Goal: Transaction & Acquisition: Book appointment/travel/reservation

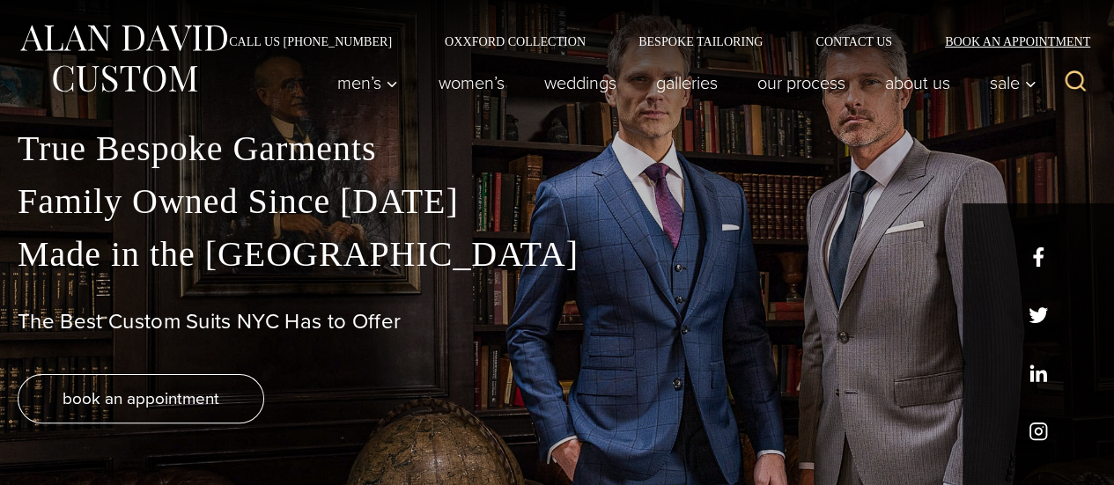
click at [999, 43] on link "Book an Appointment" at bounding box center [1007, 41] width 178 height 12
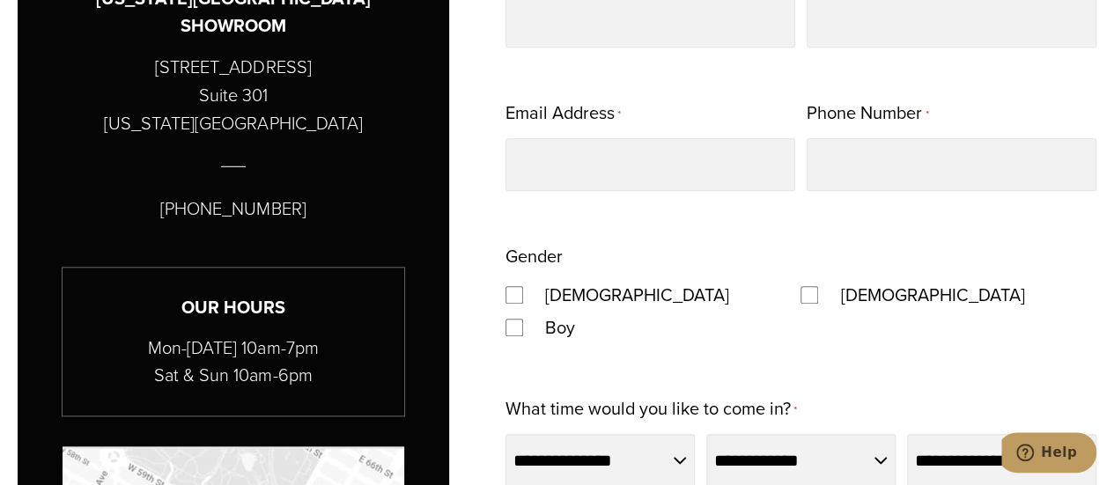
scroll to position [835, 0]
